Goal: Task Accomplishment & Management: Manage account settings

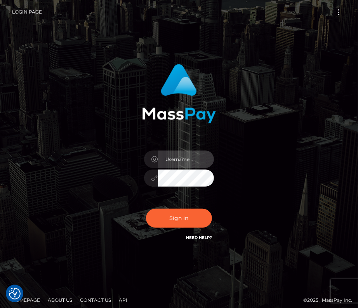
click at [197, 157] on body "We value your privacy We use cookies to enhance your browsing experience, serve…" at bounding box center [179, 157] width 358 height 314
type input "kateo"
click at [186, 160] on input "text" at bounding box center [186, 158] width 56 height 17
type input "kateo"
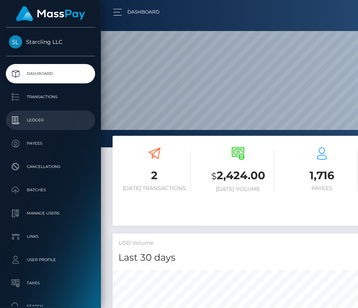
scroll to position [137, 161]
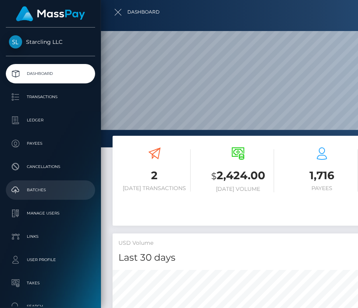
click at [49, 195] on p "Batches" at bounding box center [50, 190] width 83 height 12
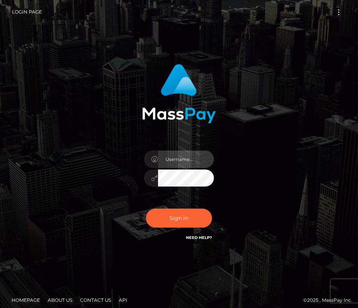
click at [177, 157] on input "text" at bounding box center [186, 158] width 56 height 17
type input "kateo"
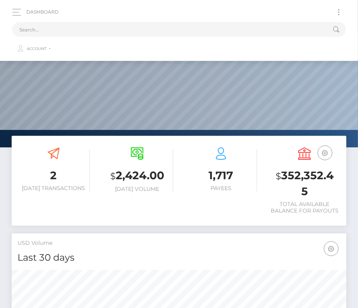
scroll to position [137, 161]
click at [202, 31] on input "text" at bounding box center [168, 29] width 313 height 15
paste input "62482"
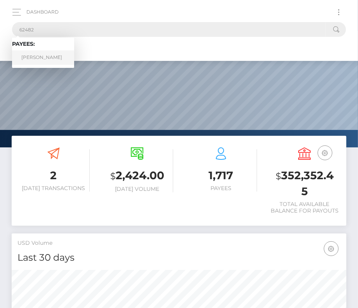
type input "62482"
click at [51, 57] on link "Seongji Kim" at bounding box center [43, 57] width 62 height 14
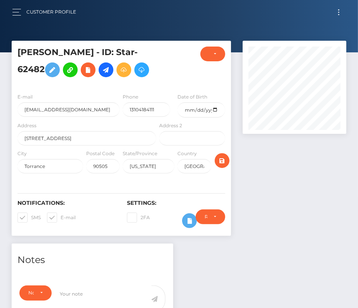
scroll to position [93, 104]
click at [214, 106] on input "date" at bounding box center [200, 109] width 47 height 15
click at [216, 109] on input "2025-08-29" at bounding box center [200, 109] width 47 height 15
type input "[DATE]"
click at [31, 216] on span at bounding box center [31, 217] width 0 height 6
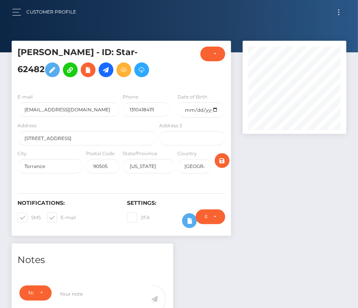
click at [31, 216] on input "SMS" at bounding box center [33, 214] width 5 height 5
checkbox input "false"
click at [60, 216] on span at bounding box center [60, 217] width 0 height 6
click at [60, 216] on input "E-mail" at bounding box center [62, 214] width 5 height 5
checkbox input "false"
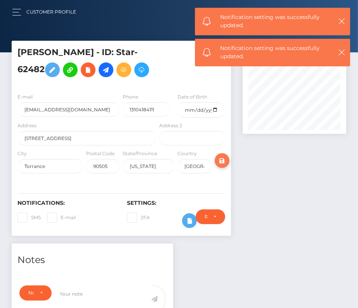
click at [226, 160] on icon "submit" at bounding box center [221, 161] width 9 height 10
